Goal: Task Accomplishment & Management: Complete application form

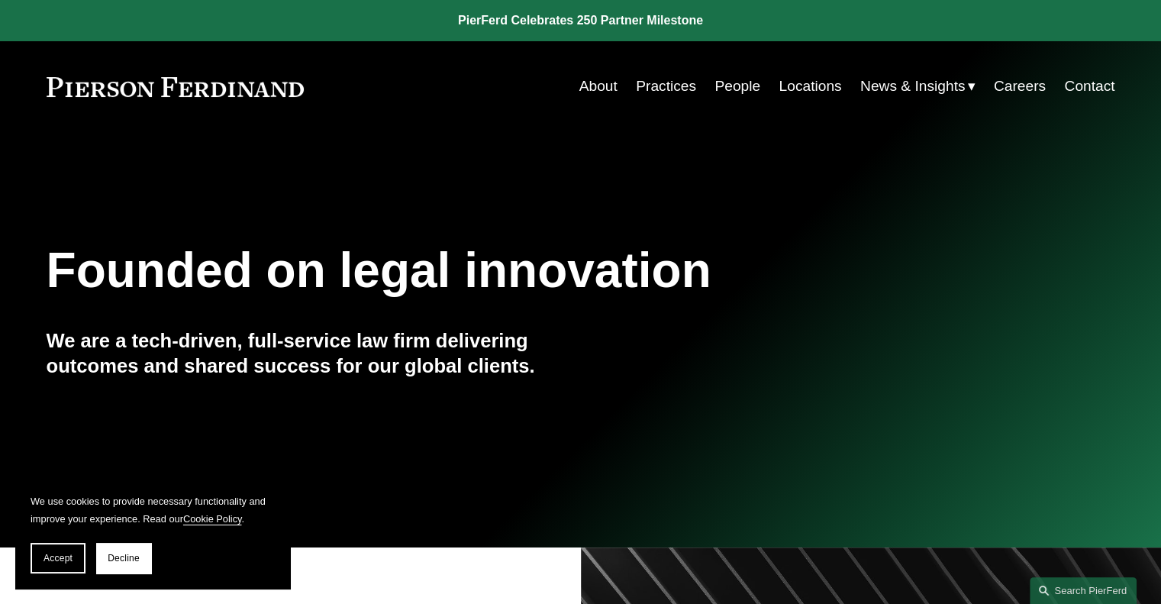
drag, startPoint x: 128, startPoint y: 558, endPoint x: 156, endPoint y: 533, distance: 37.3
click at [128, 558] on span "Decline" at bounding box center [124, 558] width 32 height 11
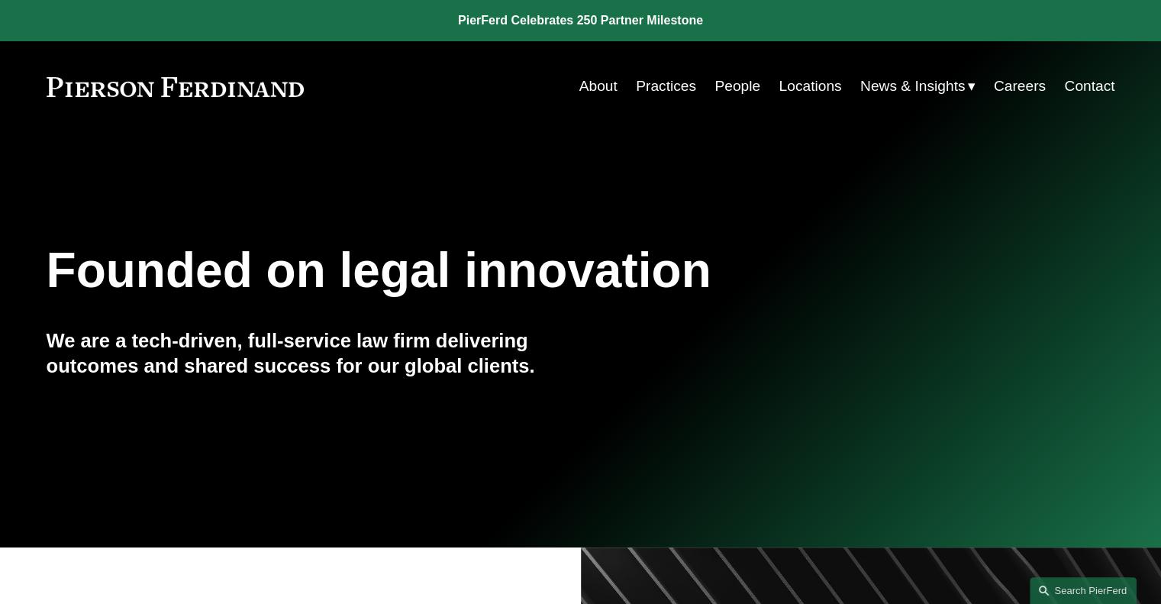
click at [1039, 87] on link "Careers" at bounding box center [1020, 86] width 52 height 29
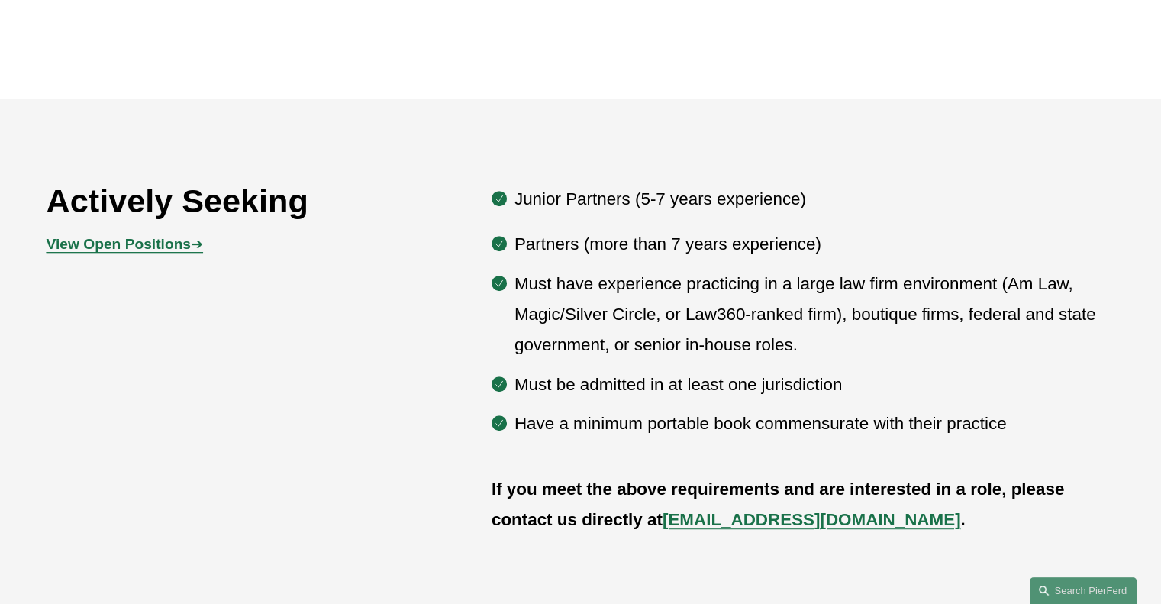
scroll to position [763, 0]
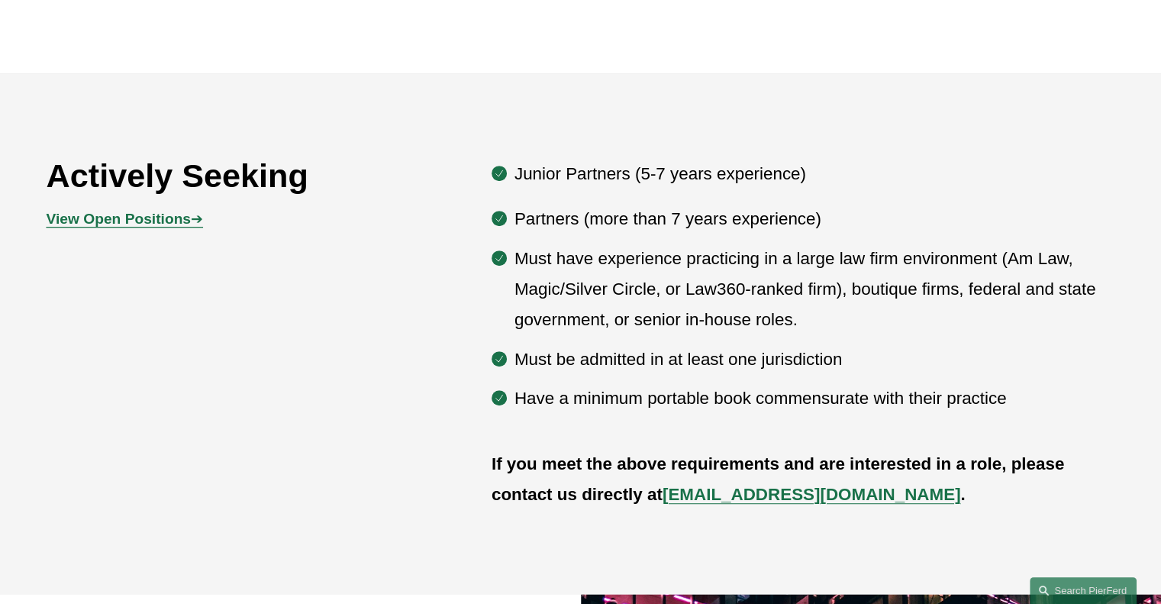
click at [171, 221] on strong "View Open Positions" at bounding box center [119, 219] width 144 height 16
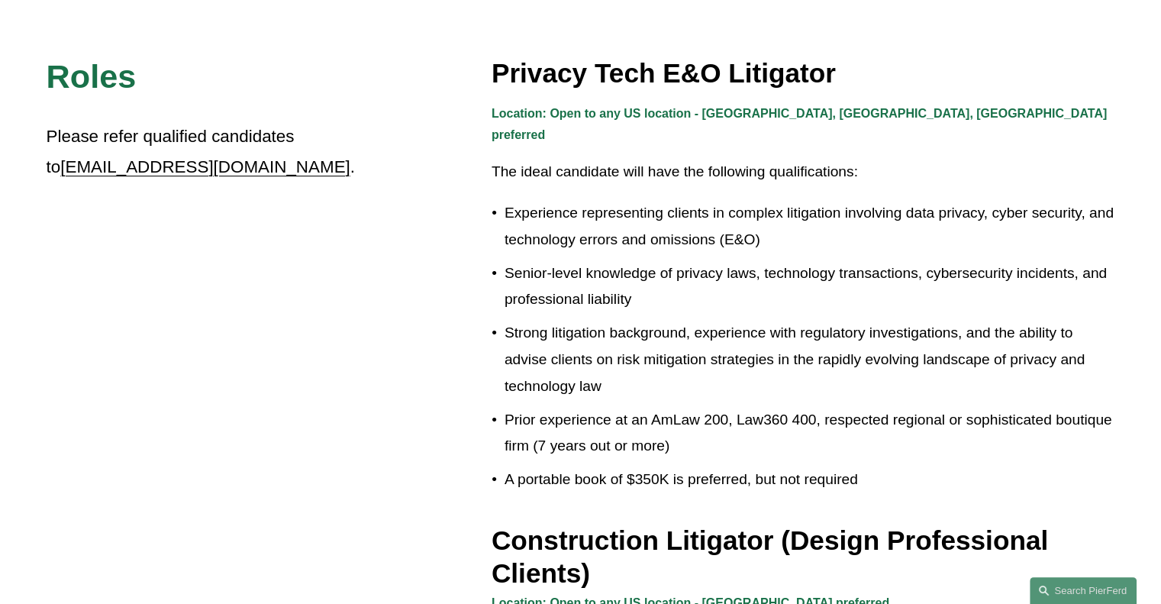
scroll to position [441, 0]
